Goal: Transaction & Acquisition: Purchase product/service

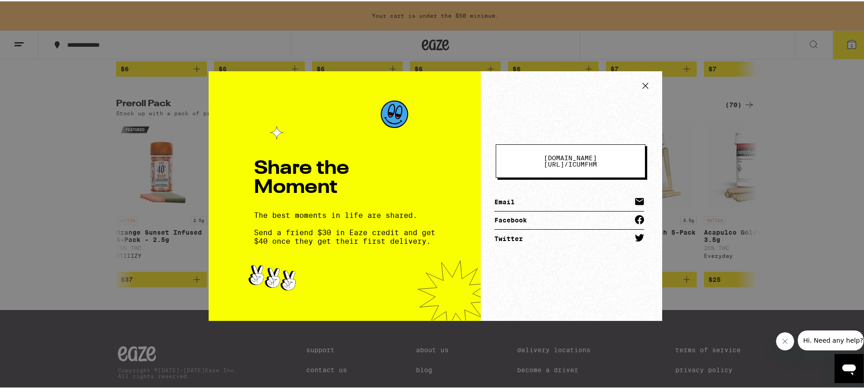
scroll to position [0, 2158]
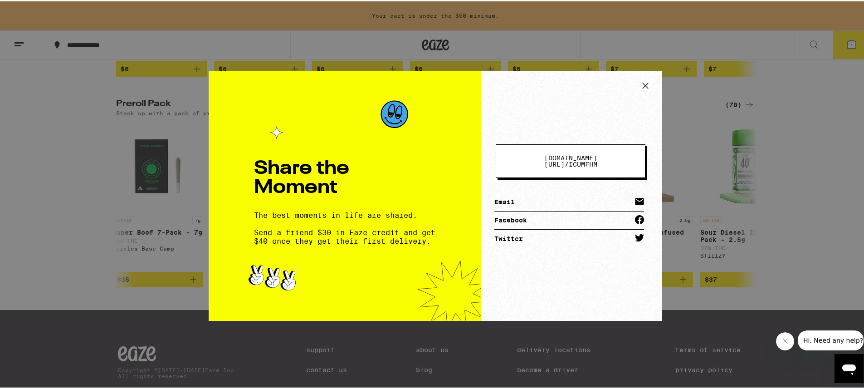
click at [735, 238] on div "Share the Moment The best moments in life are shared. Send a friend $30 in Eaze…" at bounding box center [435, 194] width 870 height 389
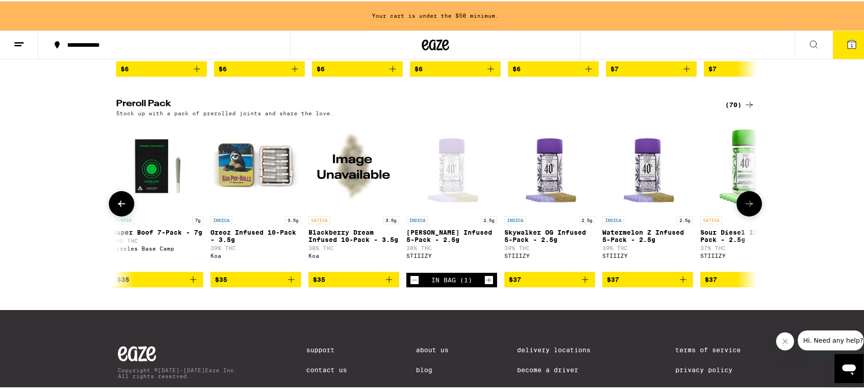
click at [750, 208] on icon at bounding box center [748, 202] width 11 height 11
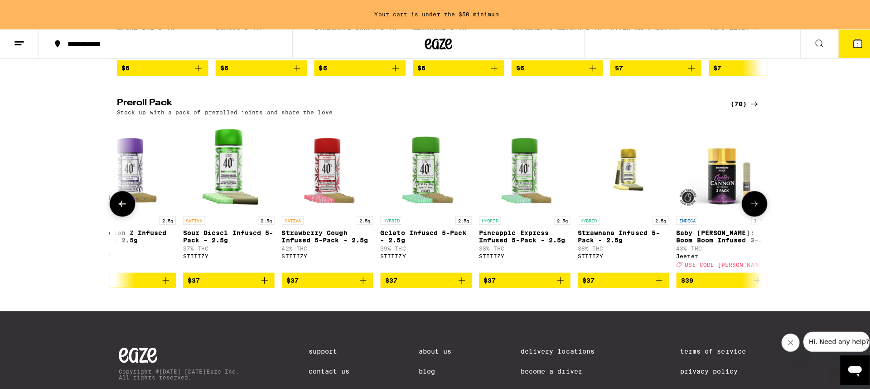
scroll to position [0, 2697]
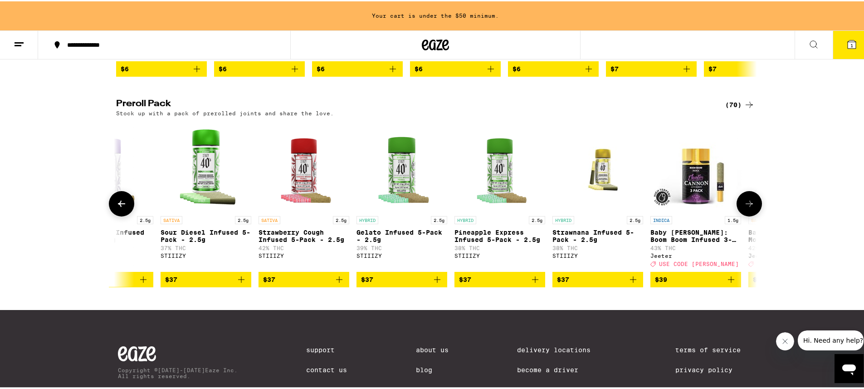
click at [264, 282] on span "$37" at bounding box center [269, 277] width 12 height 7
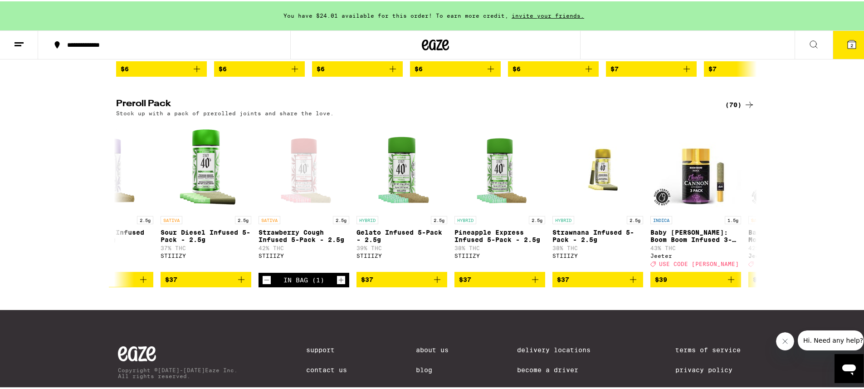
click at [851, 41] on button "2" at bounding box center [851, 43] width 38 height 28
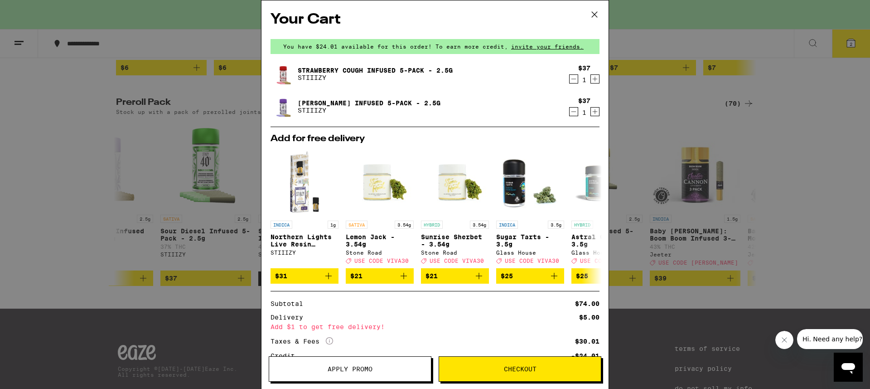
click at [595, 16] on icon at bounding box center [595, 15] width 14 height 14
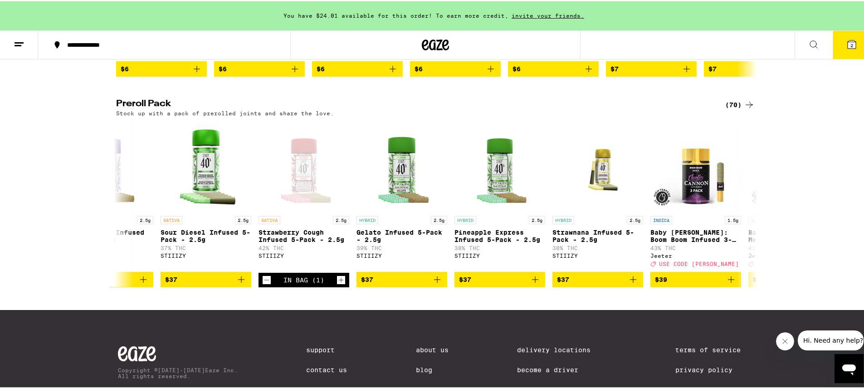
click at [849, 34] on button "2" at bounding box center [851, 43] width 38 height 28
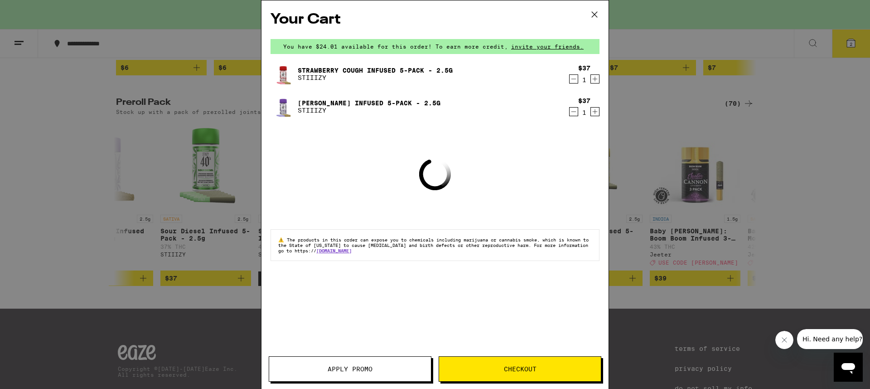
click at [573, 111] on icon "Decrement" at bounding box center [574, 111] width 8 height 11
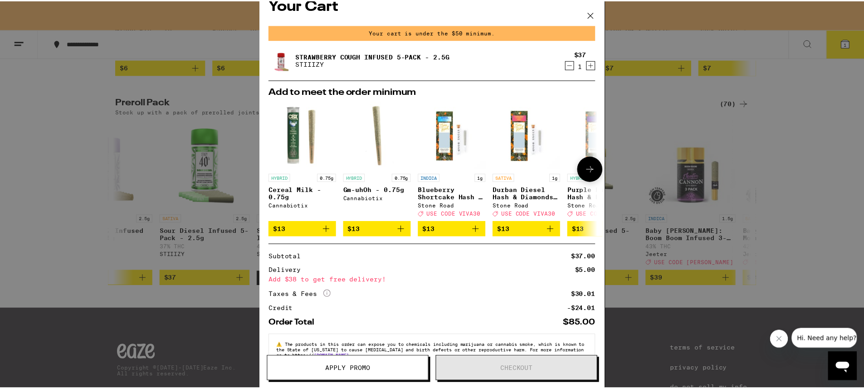
scroll to position [42, 0]
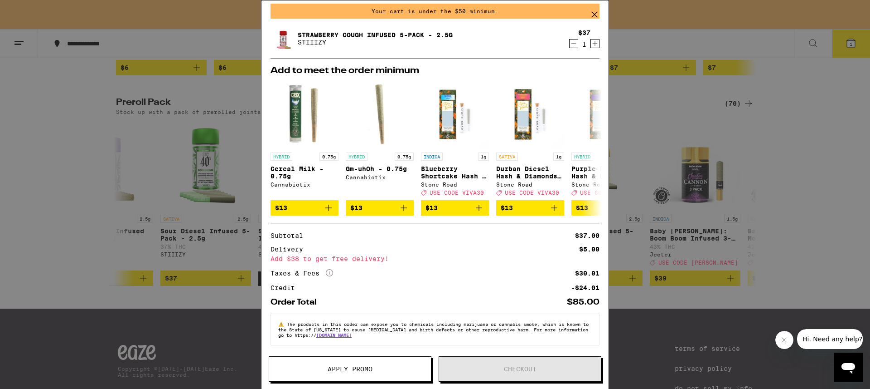
click at [732, 149] on div "Your Cart Your cart is under the $50 minimum. Strawberry Cough Infused 5-Pack -…" at bounding box center [435, 194] width 870 height 389
